Goal: Find specific page/section: Find specific page/section

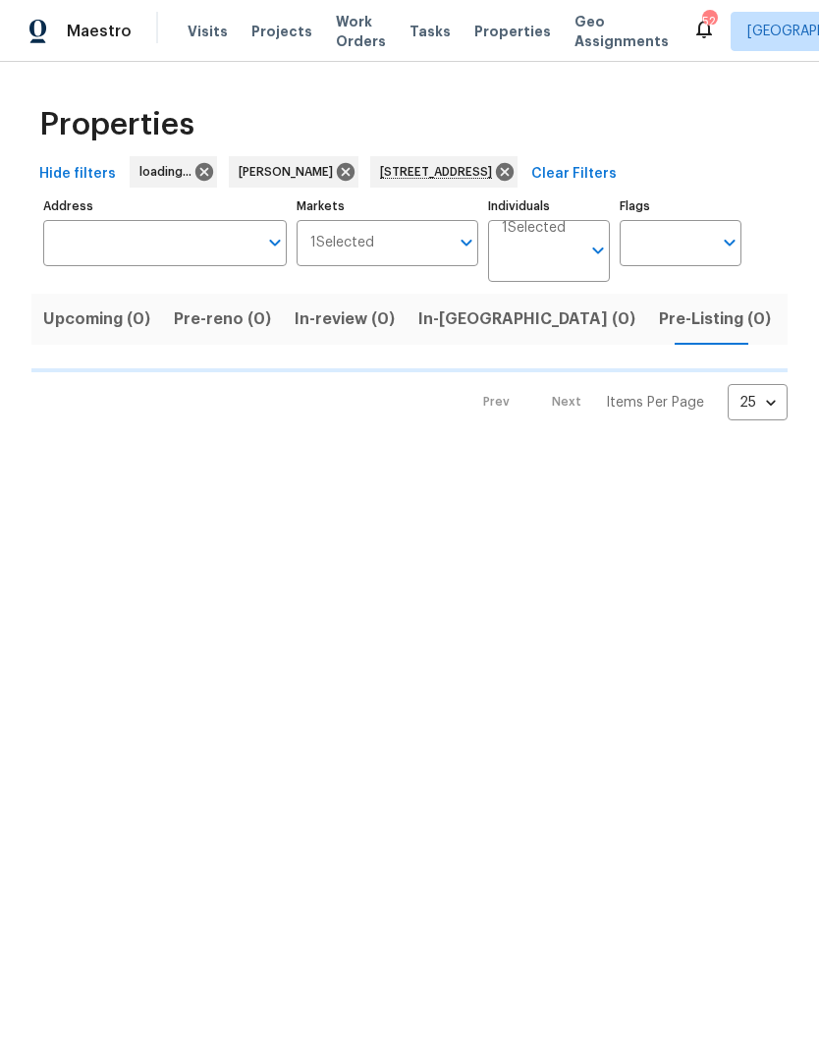
type input "213 Dwelling Pl Knightdale NC 27545"
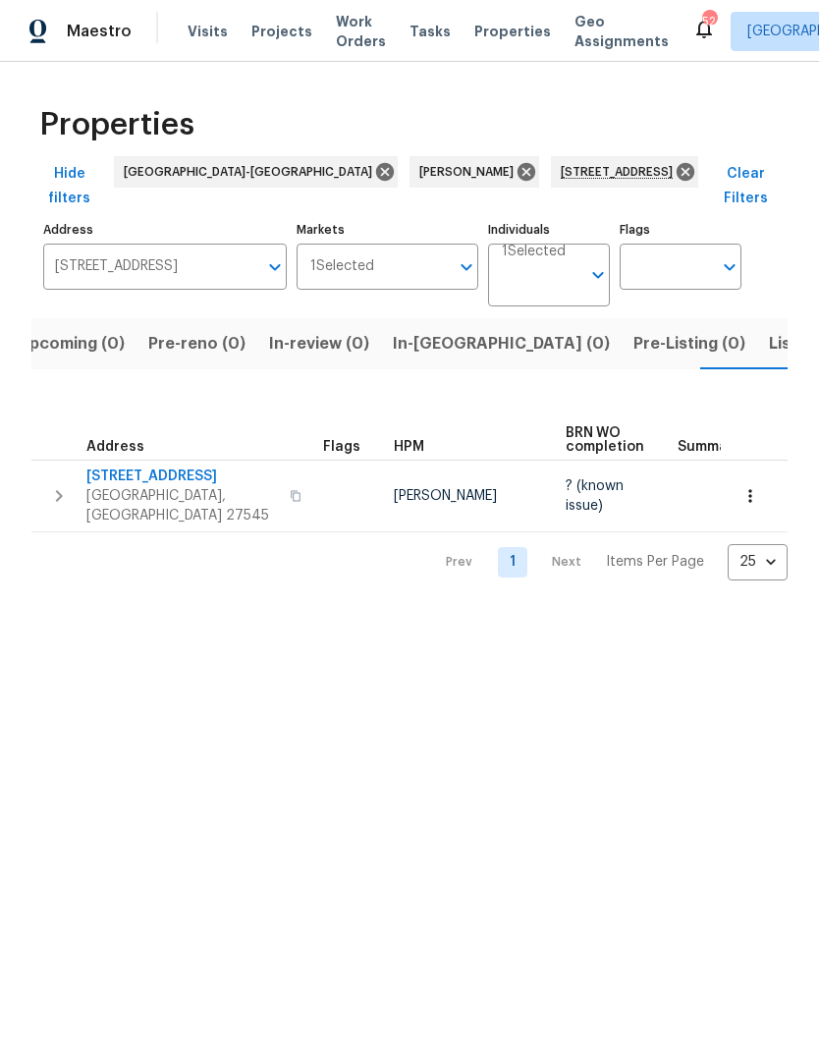
scroll to position [0, 31]
click at [675, 170] on icon at bounding box center [686, 172] width 22 height 22
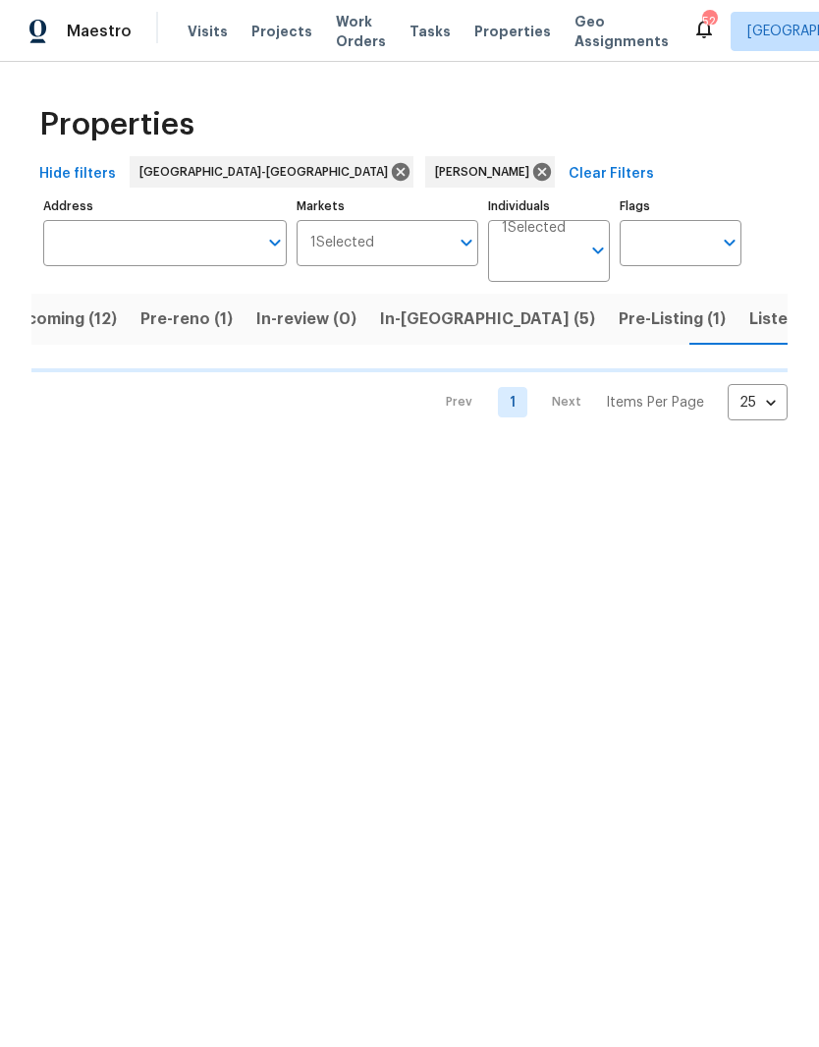
scroll to position [0, 41]
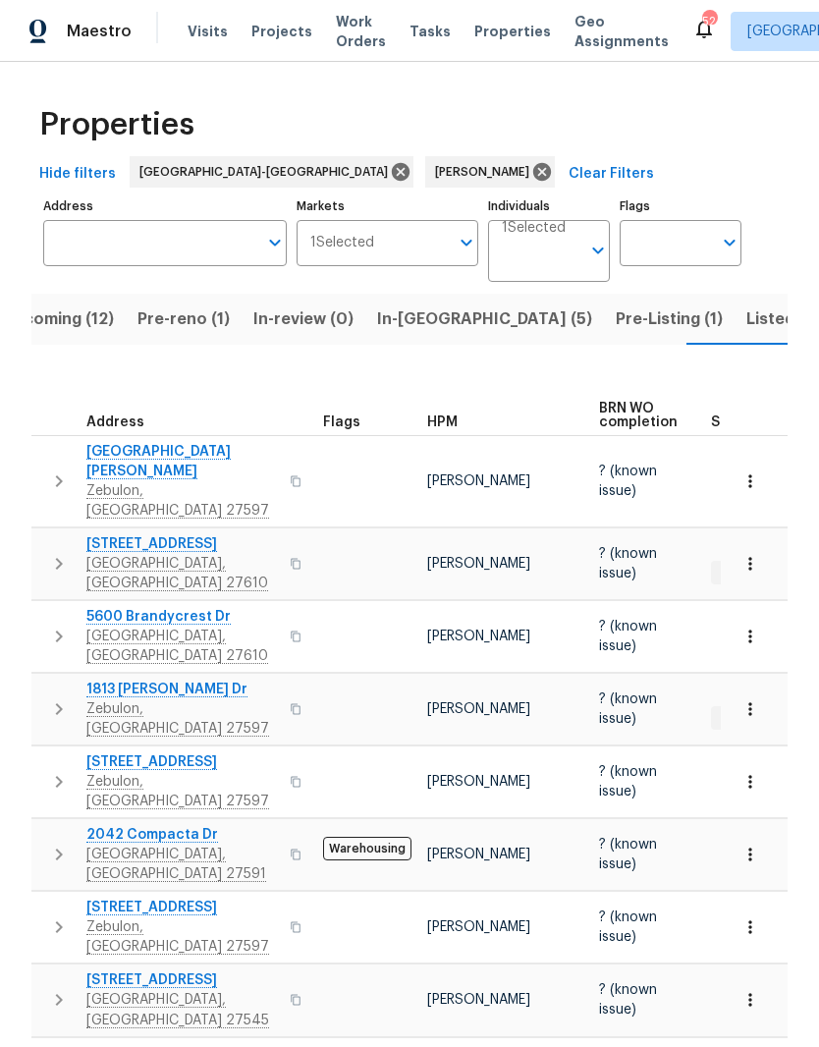
click at [198, 325] on span "Pre-reno (1)" at bounding box center [184, 319] width 92 height 28
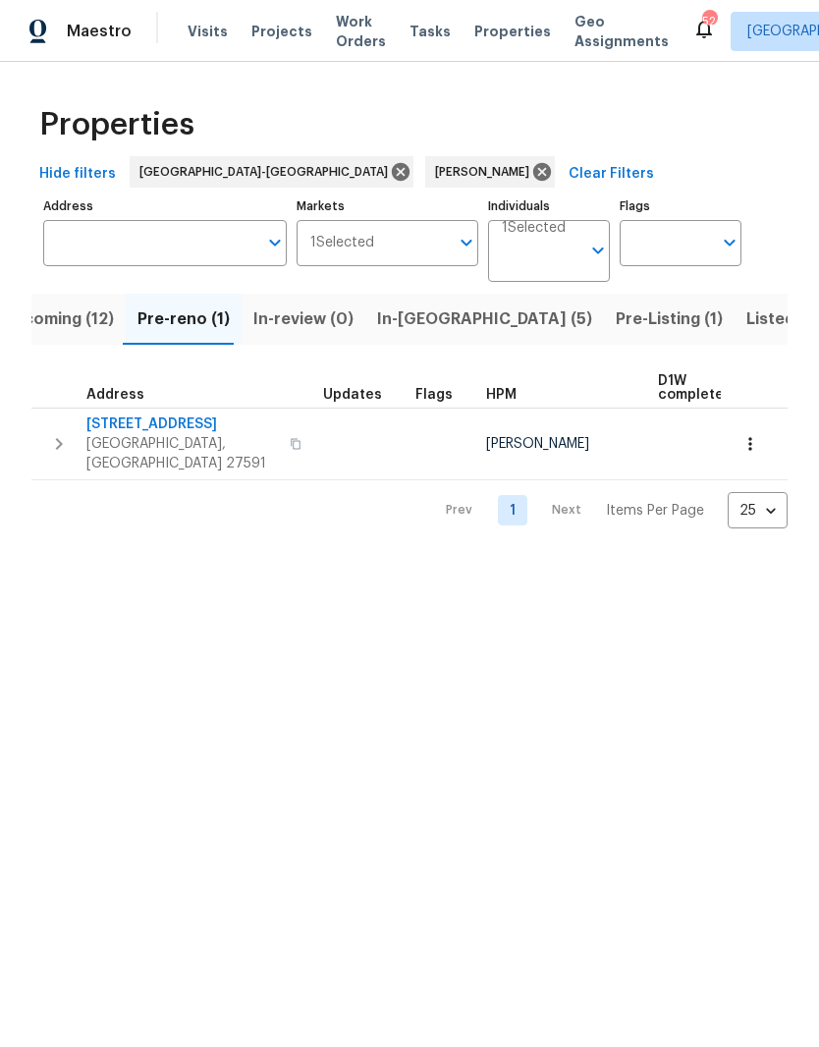
click at [138, 424] on span "404 Helleri Ct" at bounding box center [182, 424] width 192 height 20
click at [752, 434] on icon "button" at bounding box center [751, 444] width 20 height 20
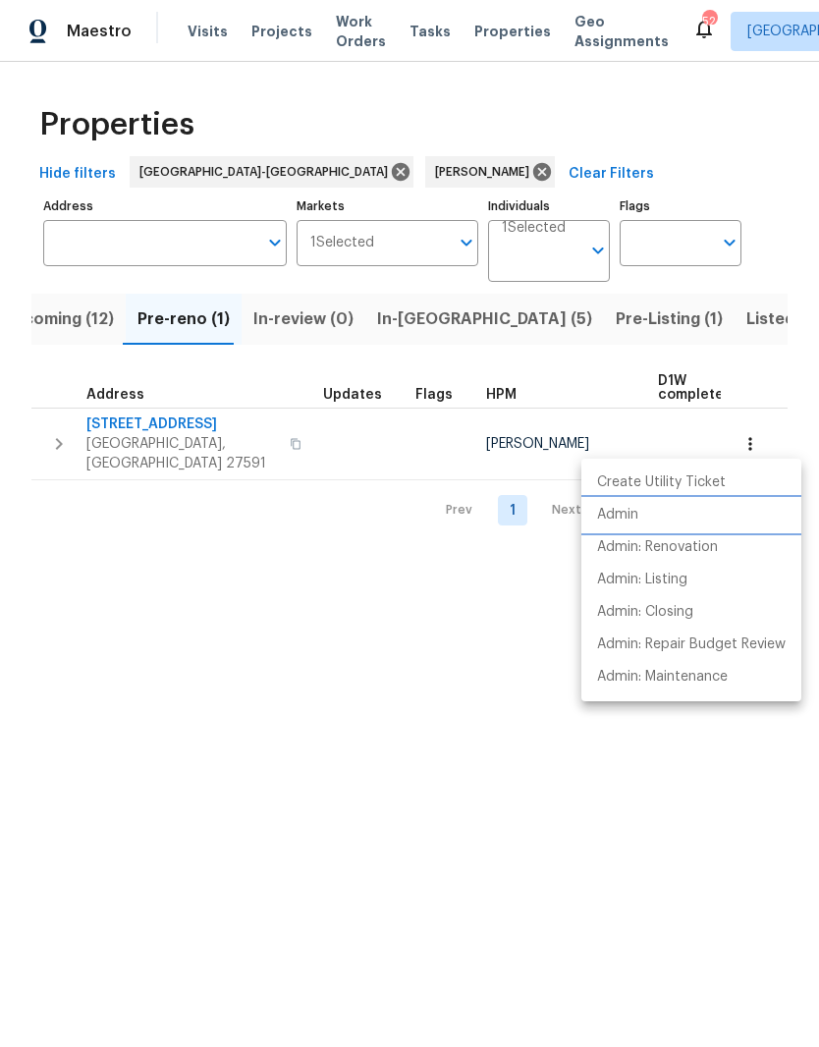
click at [701, 514] on li "Admin" at bounding box center [691, 515] width 220 height 32
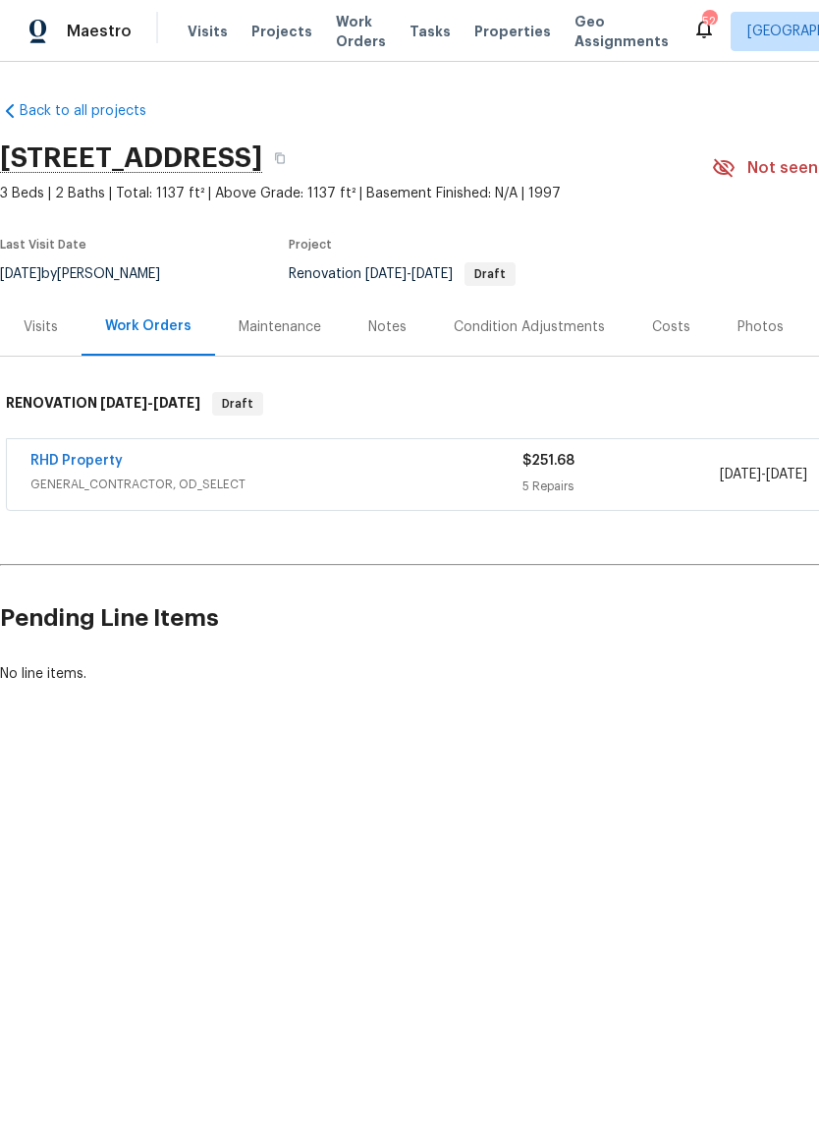
click at [50, 322] on div "Visits" at bounding box center [41, 327] width 34 height 20
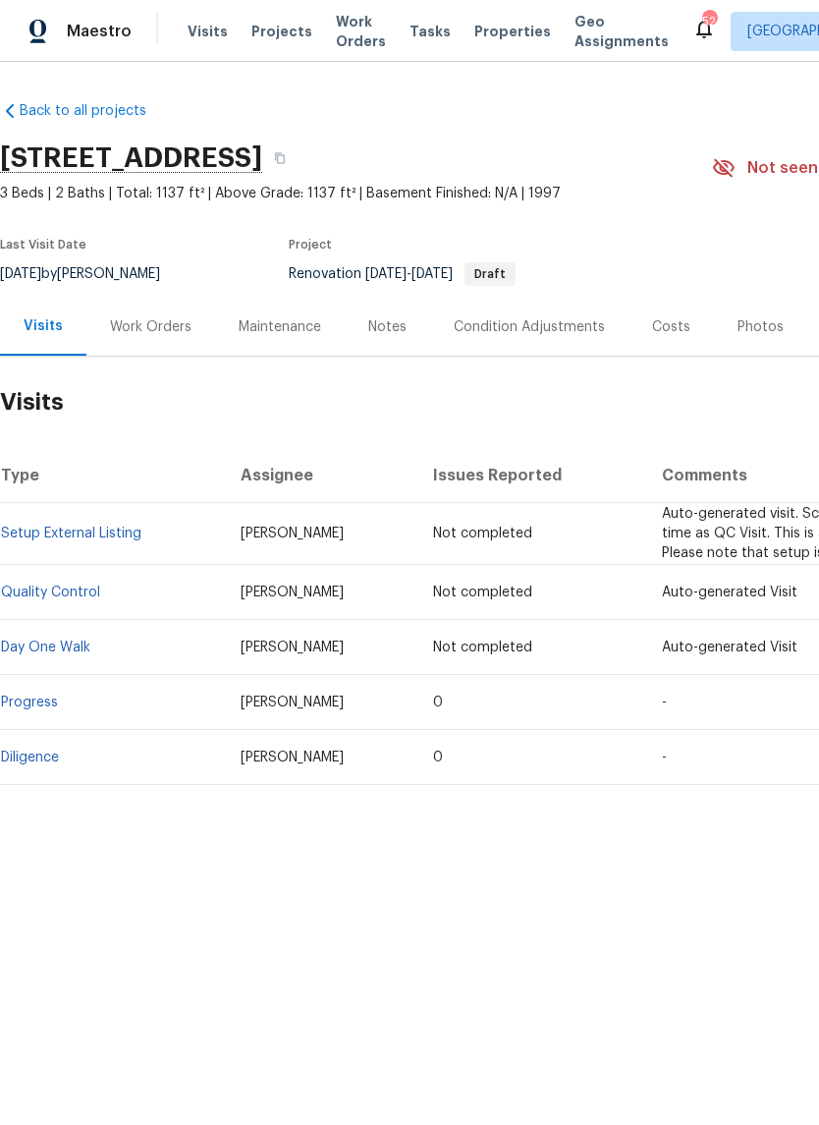
click at [50, 703] on link "Progress" at bounding box center [29, 702] width 57 height 14
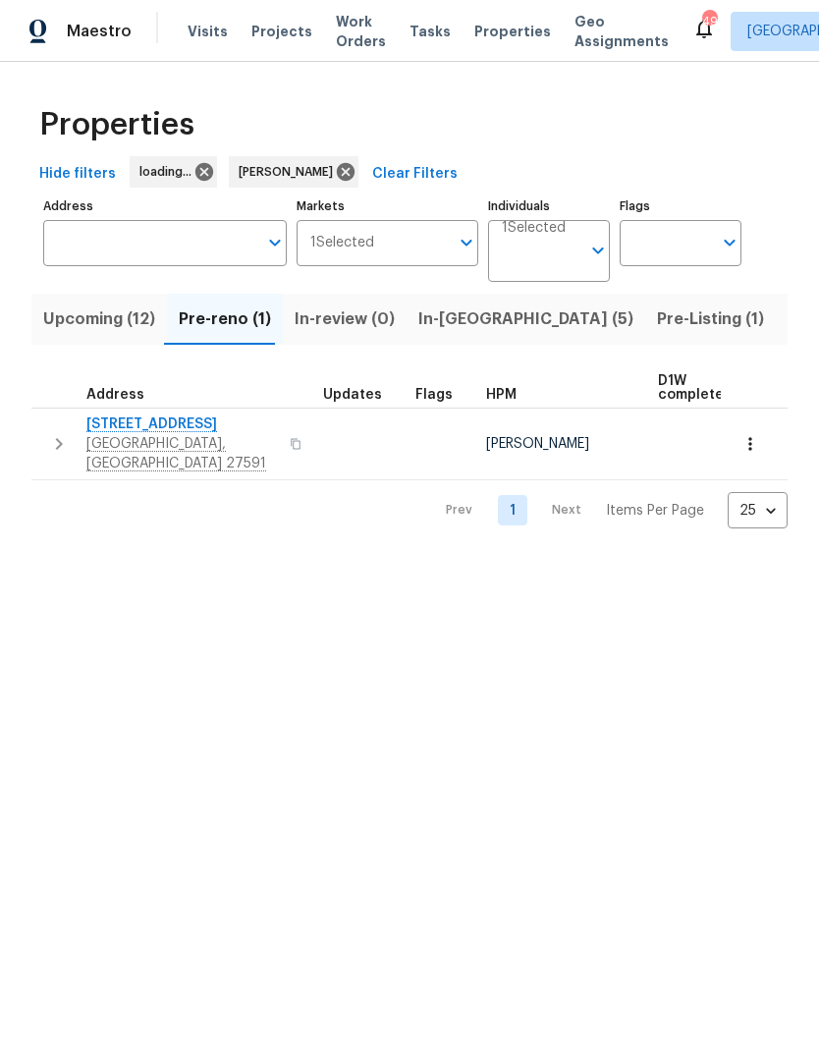
click at [748, 434] on icon "button" at bounding box center [751, 444] width 20 height 20
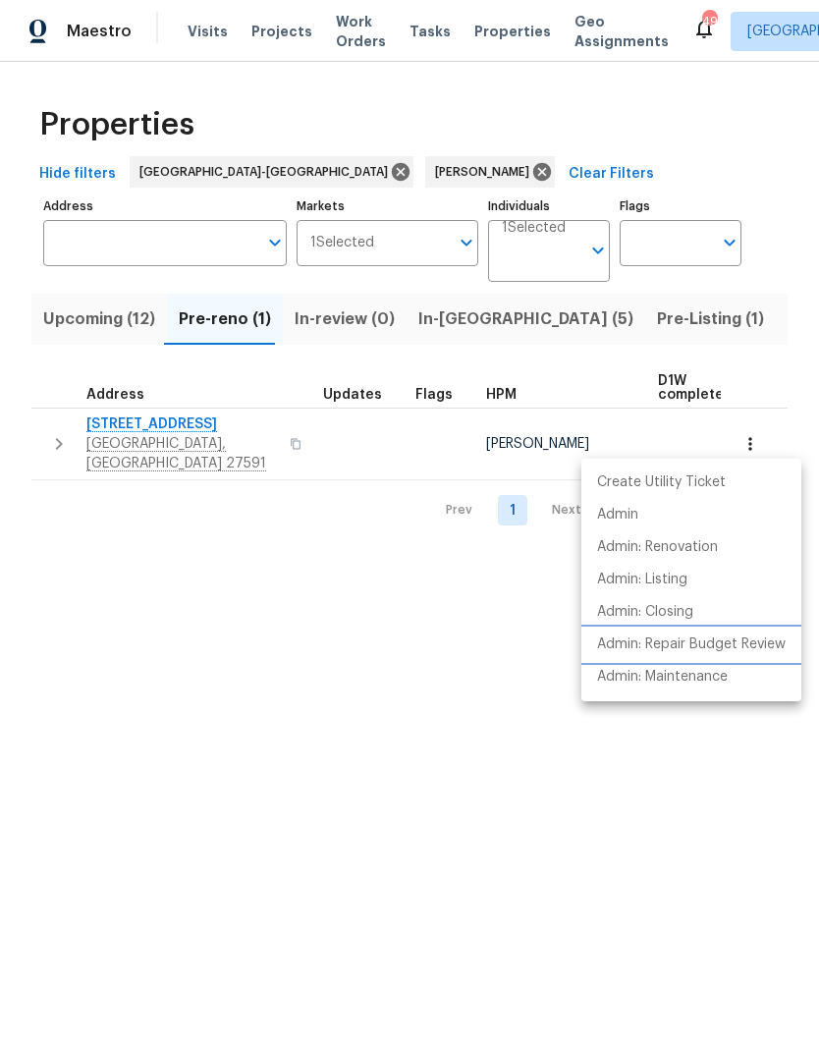
click at [757, 638] on p "Admin: Repair Budget Review" at bounding box center [691, 644] width 189 height 21
